Goal: Information Seeking & Learning: Check status

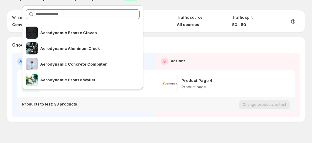
scroll to position [30, 0]
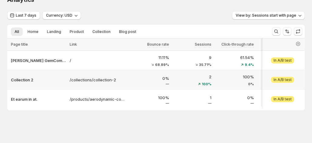
scroll to position [25, 0]
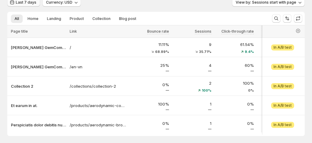
click at [29, 2] on span "Last 7 days" at bounding box center [26, 2] width 21 height 5
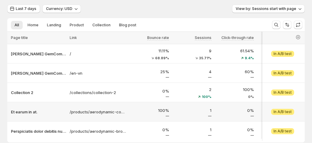
scroll to position [0, 0]
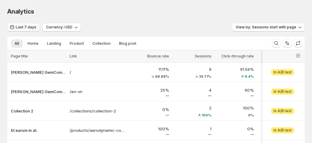
click at [31, 28] on span "Last 7 days" at bounding box center [26, 27] width 21 height 5
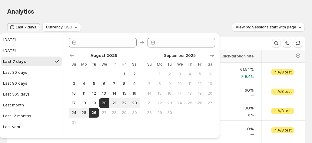
type input "**********"
click at [185, 8] on div "Analytics" at bounding box center [155, 11] width 297 height 8
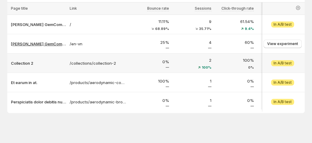
scroll to position [53, 0]
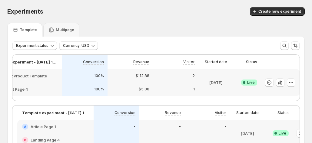
scroll to position [0, 34]
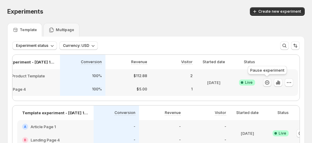
click at [268, 84] on icon "button" at bounding box center [267, 83] width 6 height 6
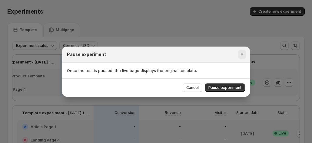
click at [240, 54] on icon "Close" at bounding box center [242, 54] width 6 height 6
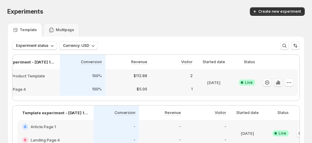
click at [279, 84] on icon "button" at bounding box center [278, 83] width 6 height 6
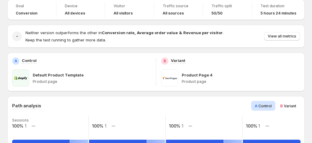
scroll to position [61, 0]
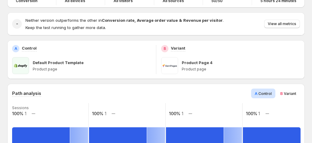
click at [285, 89] on div "B Variant" at bounding box center [287, 94] width 23 height 10
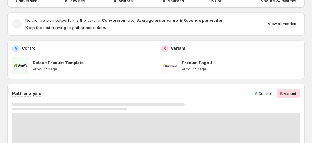
scroll to position [121, 0]
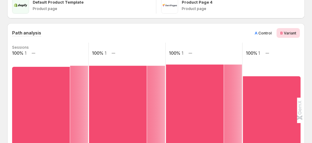
click at [264, 34] on div "A Control" at bounding box center [263, 33] width 24 height 10
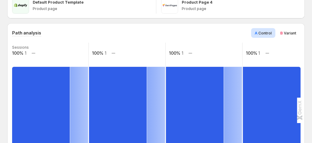
click at [291, 30] on span "B Variant" at bounding box center [288, 33] width 16 height 6
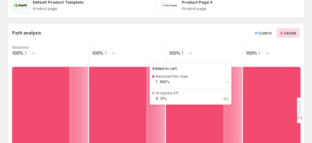
scroll to position [182, 0]
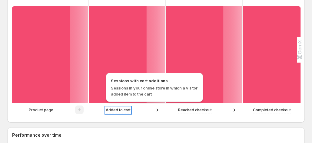
click at [120, 107] on p "Added to cart" at bounding box center [118, 110] width 25 height 6
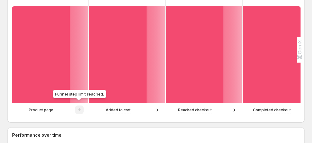
click at [78, 109] on span at bounding box center [79, 111] width 8 height 5
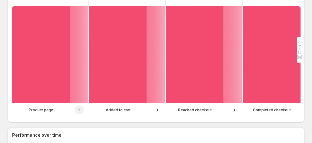
click at [90, 107] on div "Added to cart" at bounding box center [118, 110] width 58 height 6
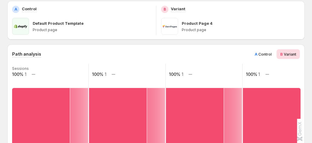
scroll to position [91, 0]
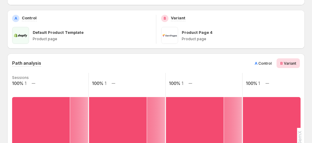
click at [265, 61] on span "Control" at bounding box center [264, 63] width 13 height 5
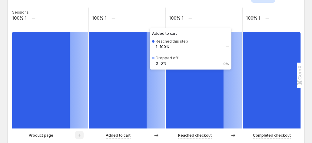
scroll to position [182, 0]
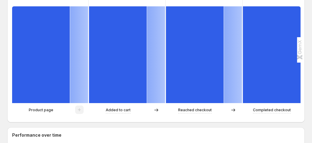
click at [81, 106] on div at bounding box center [79, 110] width 8 height 9
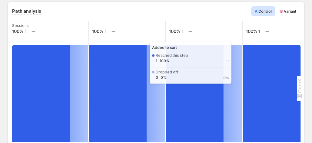
scroll to position [121, 0]
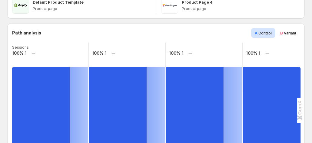
click at [286, 30] on span "B Variant" at bounding box center [288, 33] width 16 height 6
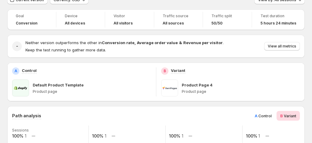
scroll to position [30, 0]
